Goal: Task Accomplishment & Management: Manage account settings

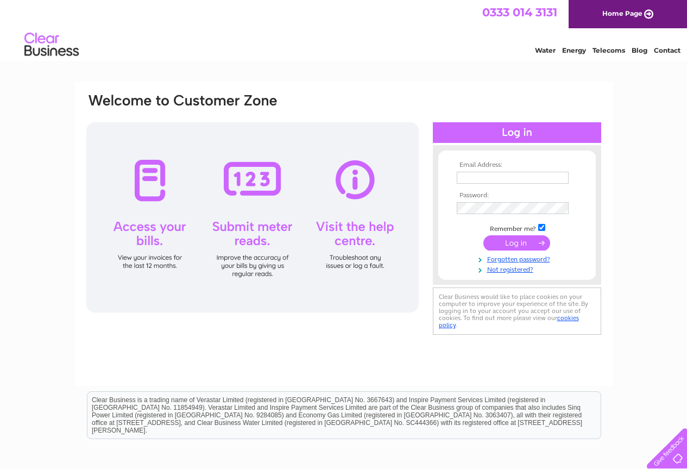
type input "hayleywood07@gmail.com"
click at [516, 242] on input "submit" at bounding box center [517, 242] width 67 height 15
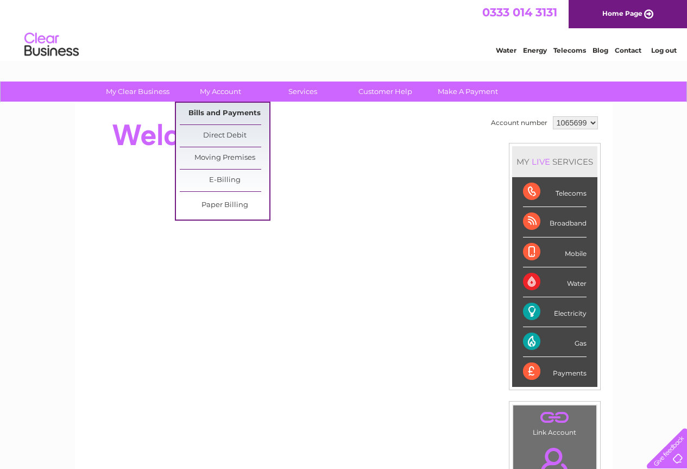
drag, startPoint x: 221, startPoint y: 114, endPoint x: 236, endPoint y: 117, distance: 16.2
click at [222, 114] on link "Bills and Payments" at bounding box center [225, 114] width 90 height 22
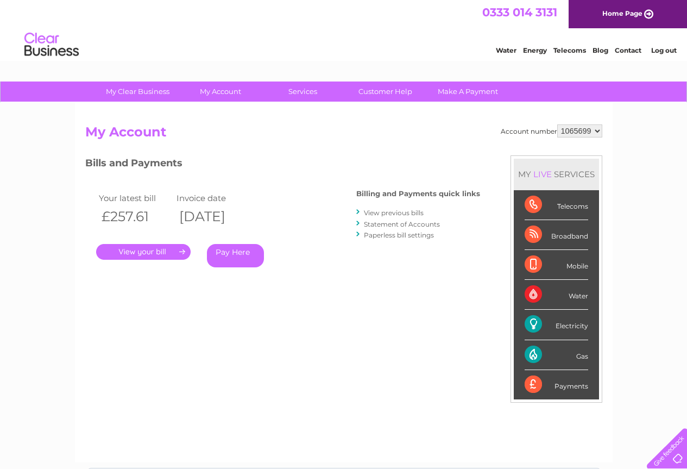
click at [165, 253] on link "." at bounding box center [143, 252] width 95 height 16
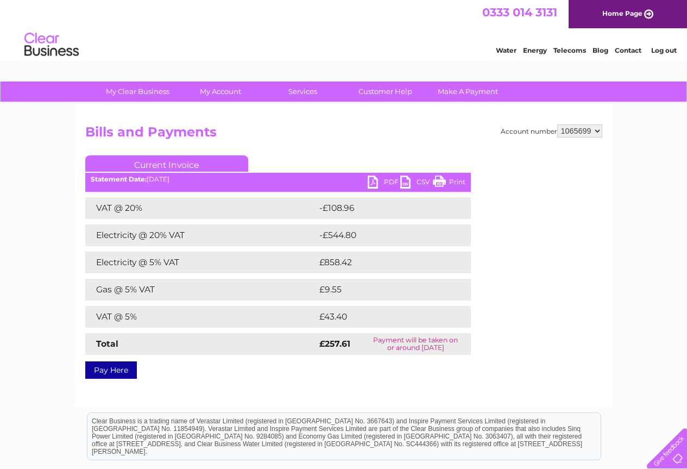
drag, startPoint x: 384, startPoint y: 176, endPoint x: 385, endPoint y: 184, distance: 8.2
click at [386, 176] on ul "Current Invoice" at bounding box center [278, 165] width 386 height 20
click at [386, 181] on link "PDF" at bounding box center [384, 184] width 33 height 16
